Goal: Navigation & Orientation: Find specific page/section

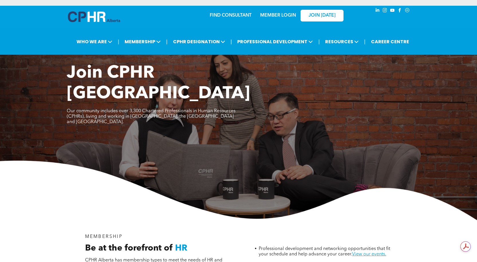
click at [272, 14] on link "MEMBER LOGIN" at bounding box center [278, 15] width 36 height 5
click at [274, 15] on link "MEMBER LOGIN" at bounding box center [278, 15] width 36 height 5
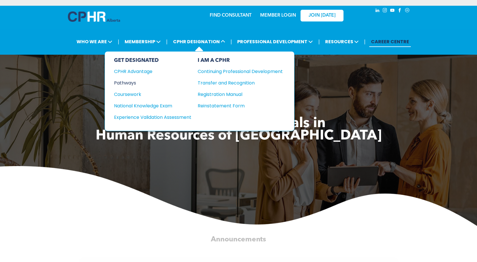
click at [129, 82] on div "Pathways" at bounding box center [149, 82] width 70 height 7
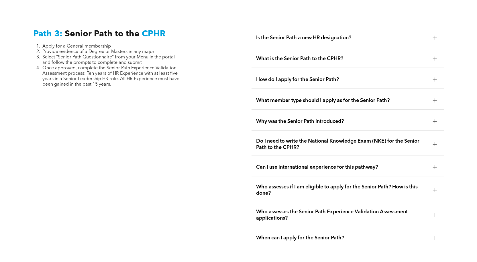
scroll to position [1632, 0]
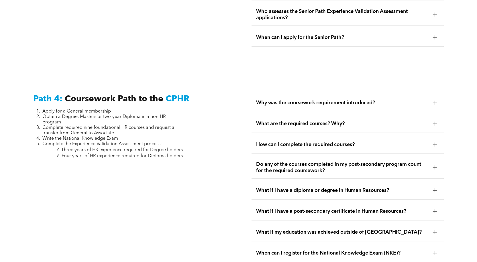
click at [437, 140] on div at bounding box center [434, 144] width 9 height 9
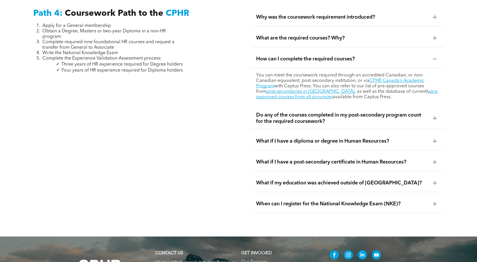
scroll to position [1718, 0]
click at [391, 78] on link "CPHR Canada’s Academic Program" at bounding box center [340, 83] width 168 height 10
